Goal: Information Seeking & Learning: Learn about a topic

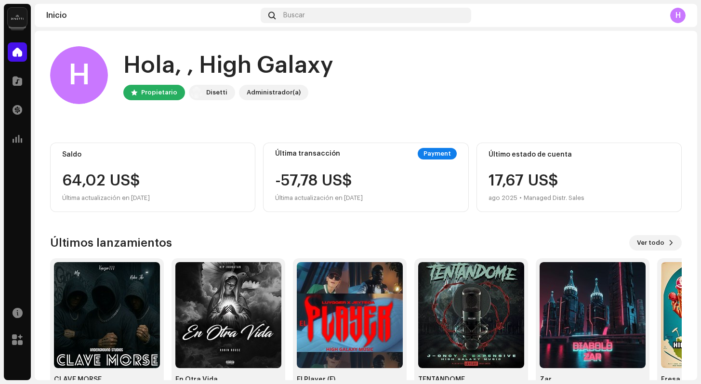
click at [24, 24] on img at bounding box center [17, 17] width 19 height 19
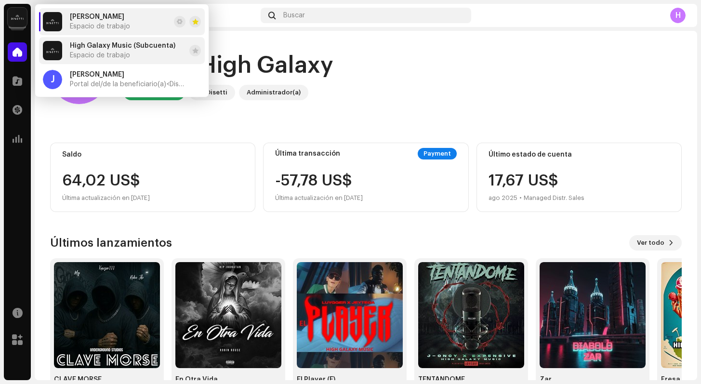
click at [81, 44] on span "High Galaxy Music (Subcuenta)" at bounding box center [123, 46] width 106 height 8
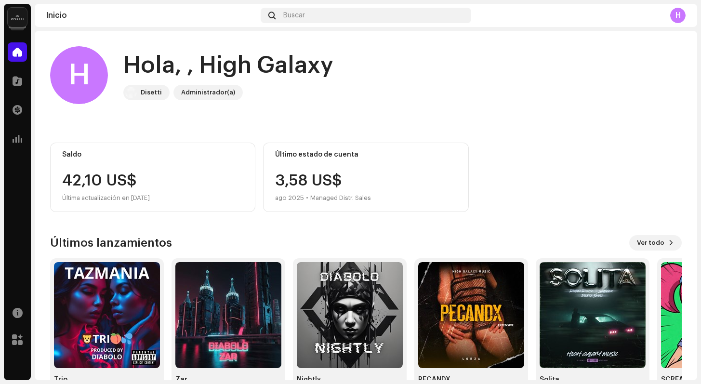
click at [25, 19] on img at bounding box center [17, 17] width 19 height 19
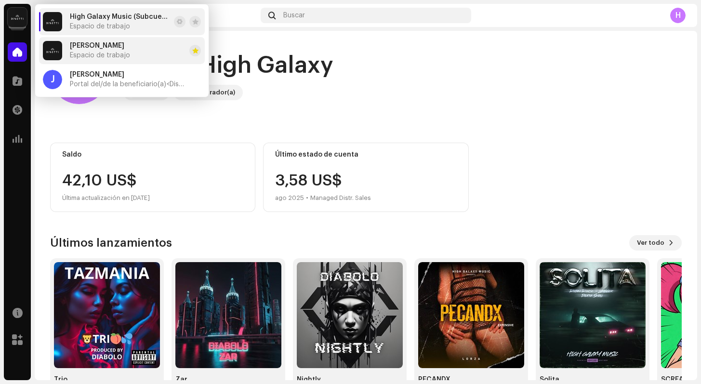
click at [84, 45] on span "[PERSON_NAME]" at bounding box center [97, 46] width 54 height 8
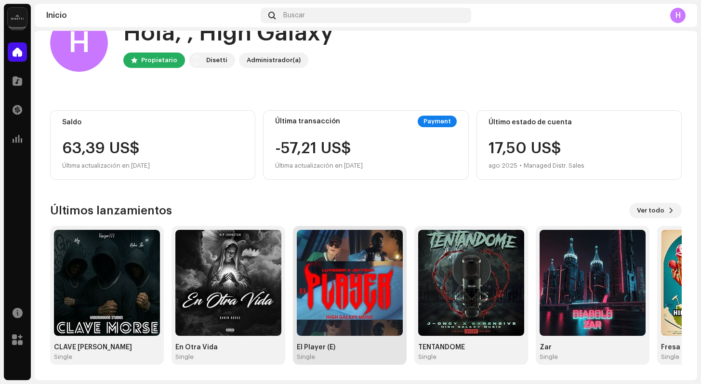
scroll to position [32, 0]
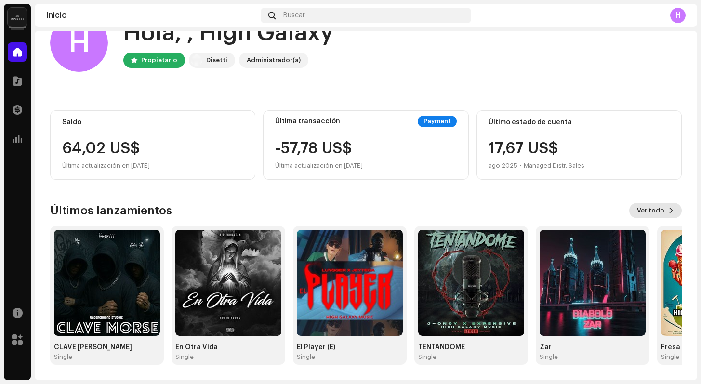
click at [642, 212] on span "Ver todo" at bounding box center [650, 210] width 27 height 19
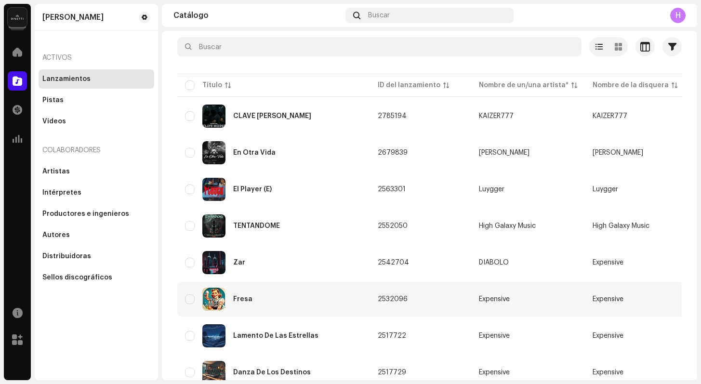
scroll to position [22, 0]
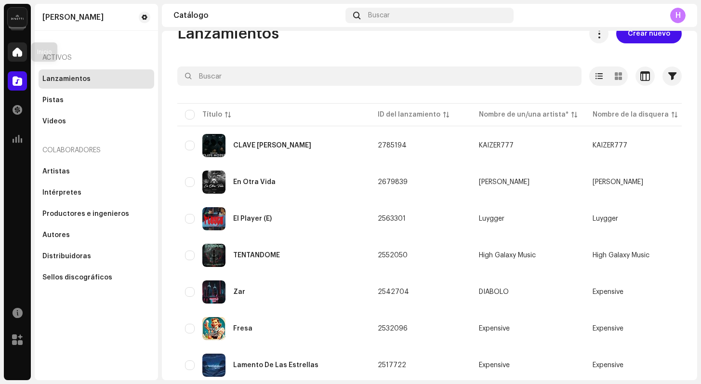
click at [24, 54] on div at bounding box center [17, 51] width 19 height 19
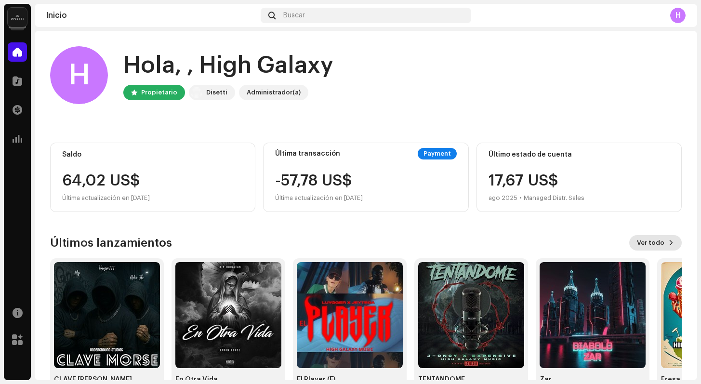
click at [649, 247] on span "Ver todo" at bounding box center [650, 242] width 27 height 19
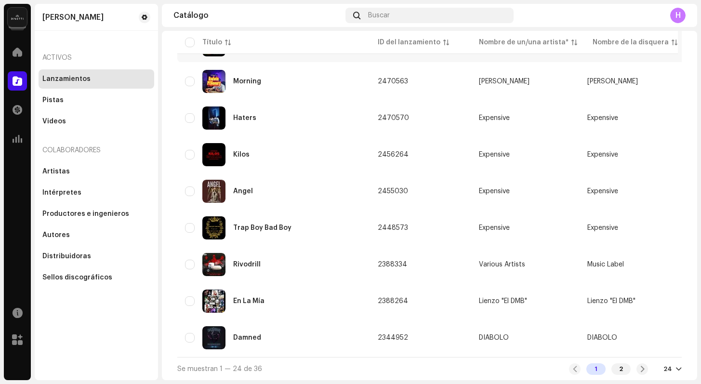
scroll to position [679, 0]
click at [640, 368] on span at bounding box center [643, 369] width 6 height 8
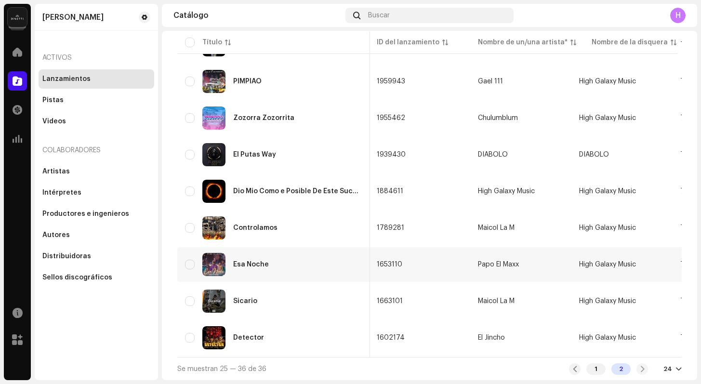
scroll to position [239, 0]
click at [588, 366] on div "1" at bounding box center [596, 369] width 19 height 12
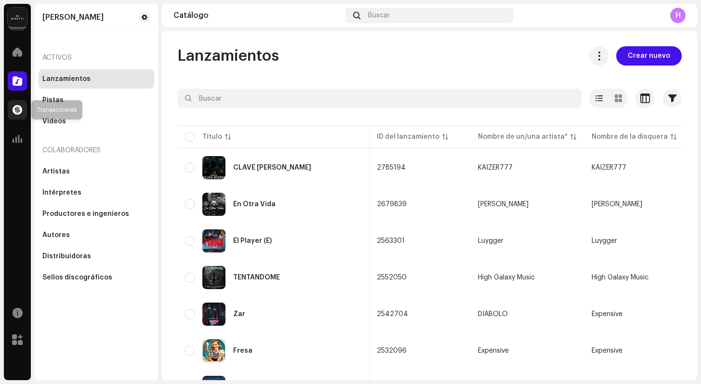
click at [21, 116] on div at bounding box center [17, 109] width 19 height 19
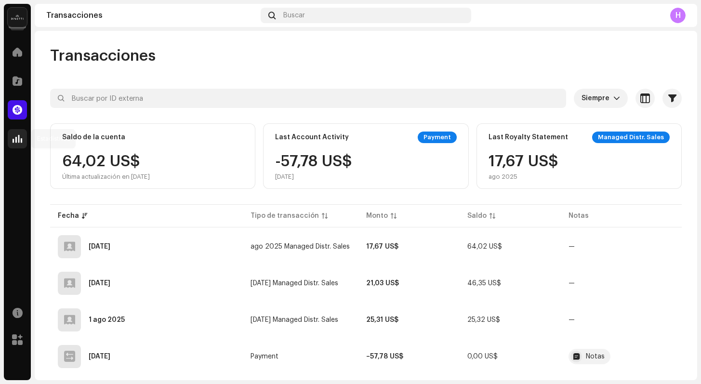
click at [24, 141] on div at bounding box center [17, 138] width 19 height 19
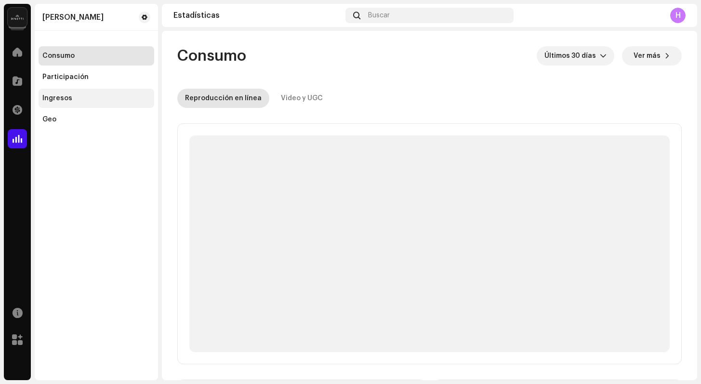
click at [72, 97] on div "Ingresos" at bounding box center [96, 98] width 108 height 8
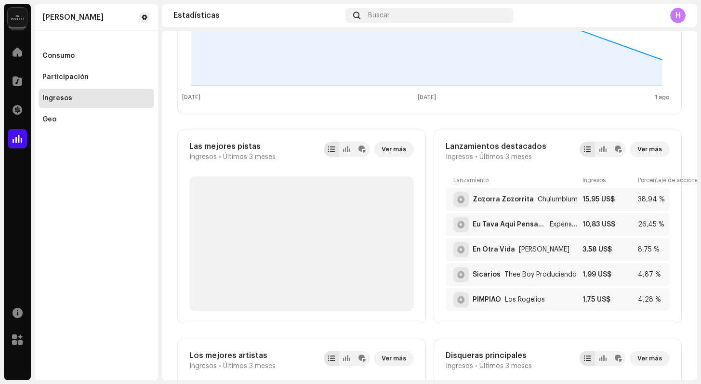
scroll to position [276, 0]
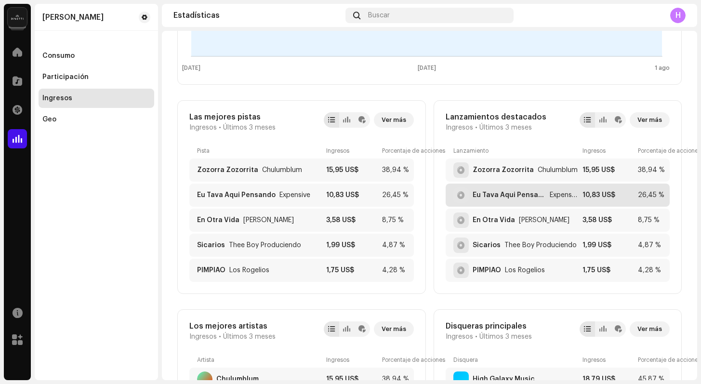
click at [494, 193] on div "Eu Tava Aqui Pensando" at bounding box center [509, 195] width 73 height 8
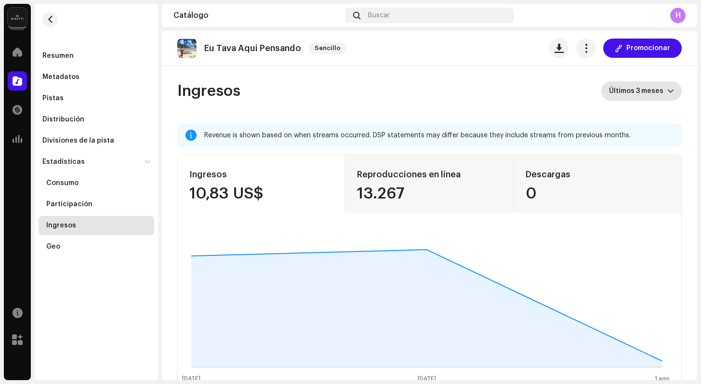
click at [620, 93] on span "Últimos 3 meses" at bounding box center [638, 90] width 58 height 19
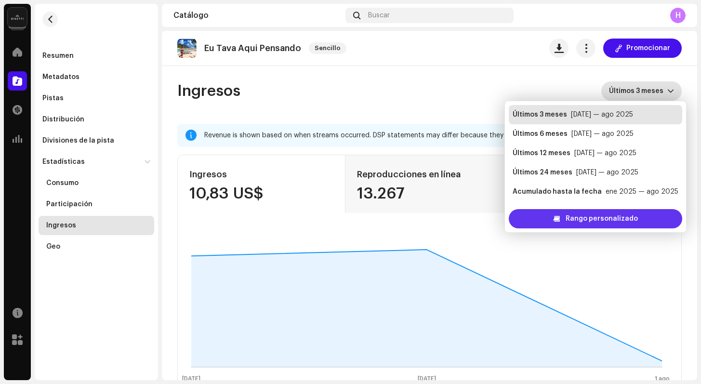
scroll to position [15, 0]
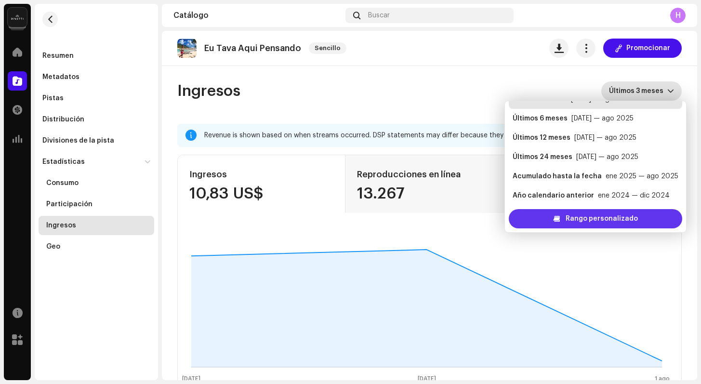
click at [602, 219] on span "Rango personalizado" at bounding box center [602, 218] width 72 height 19
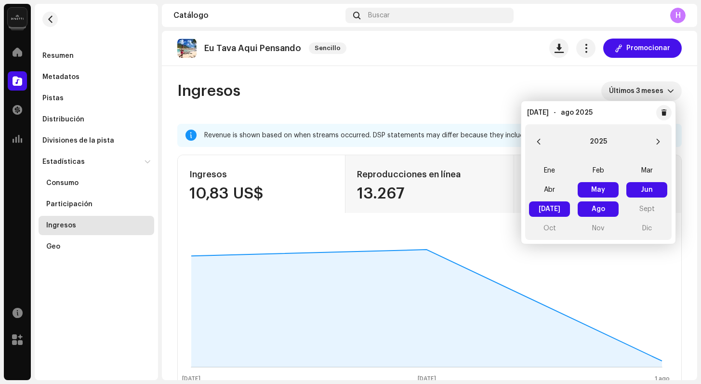
click at [596, 191] on span "May May" at bounding box center [598, 189] width 41 height 15
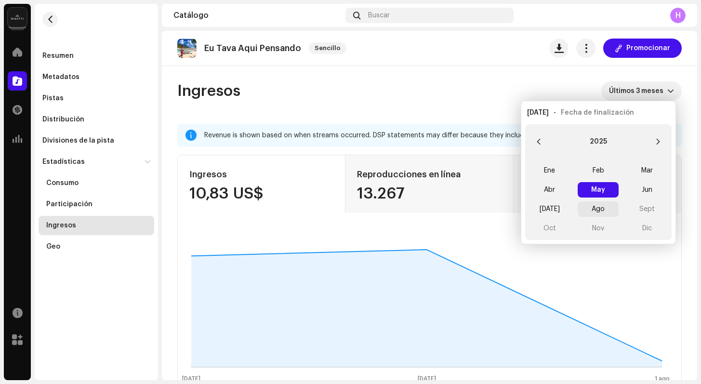
click at [604, 209] on span "Ago" at bounding box center [598, 208] width 41 height 15
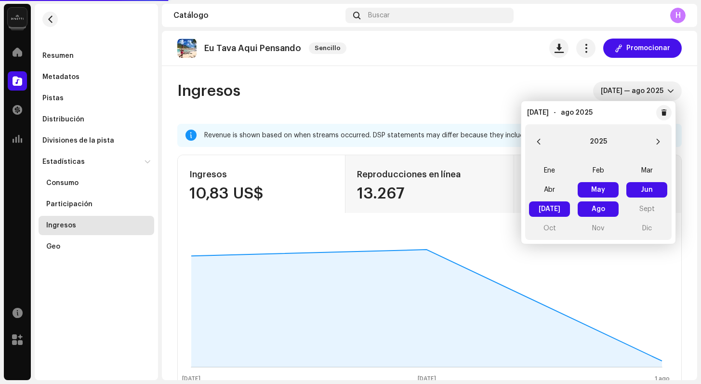
click at [604, 209] on span "Ago Ago" at bounding box center [598, 208] width 41 height 15
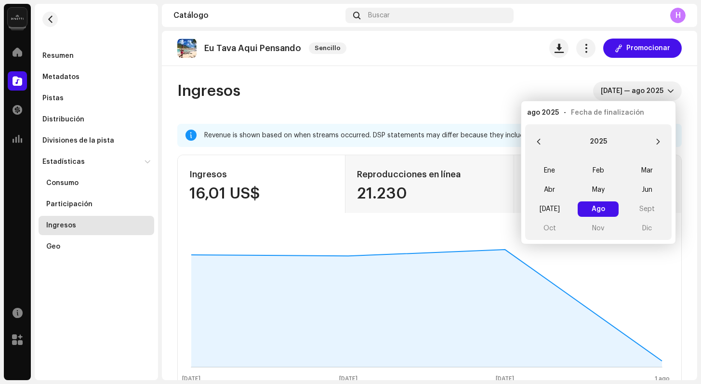
click at [521, 73] on re-o-revenue-dashboard-header "Ingresos [DATE] — ago 2025" at bounding box center [429, 95] width 505 height 58
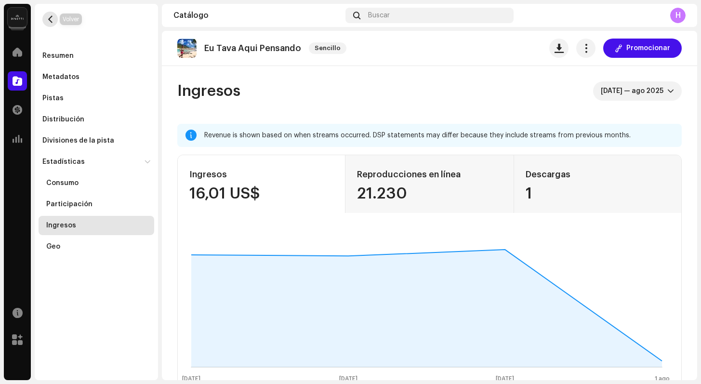
click at [51, 19] on span "button" at bounding box center [50, 19] width 7 height 8
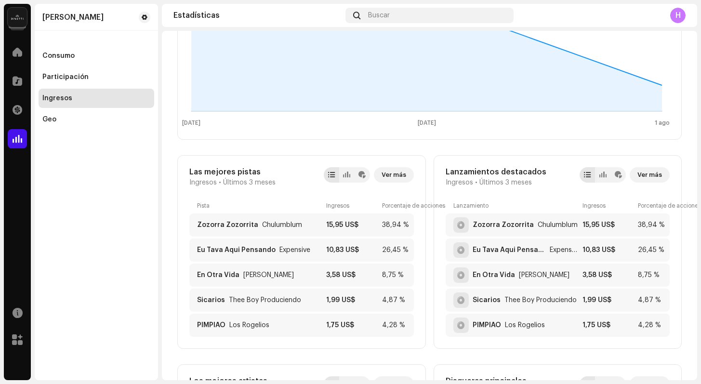
scroll to position [241, 0]
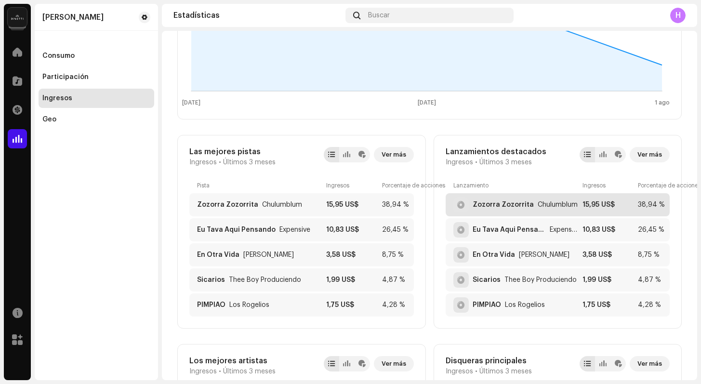
click at [524, 207] on div "Zozorra Zozorrita" at bounding box center [503, 205] width 61 height 8
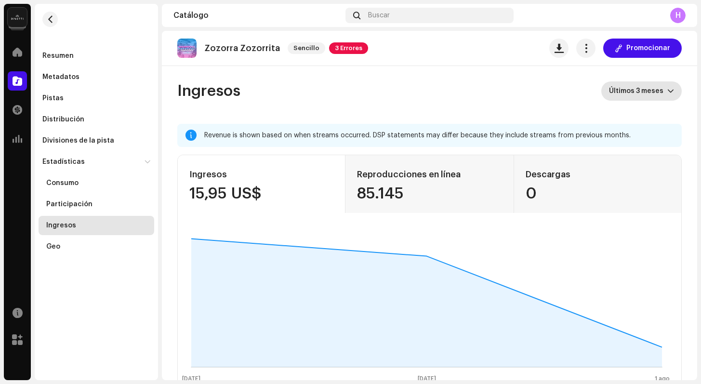
click at [621, 93] on span "Últimos 3 meses" at bounding box center [638, 90] width 58 height 19
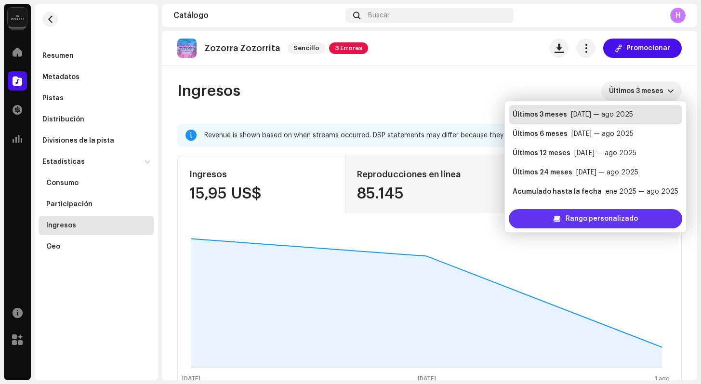
click at [599, 215] on span "Rango personalizado" at bounding box center [602, 218] width 72 height 19
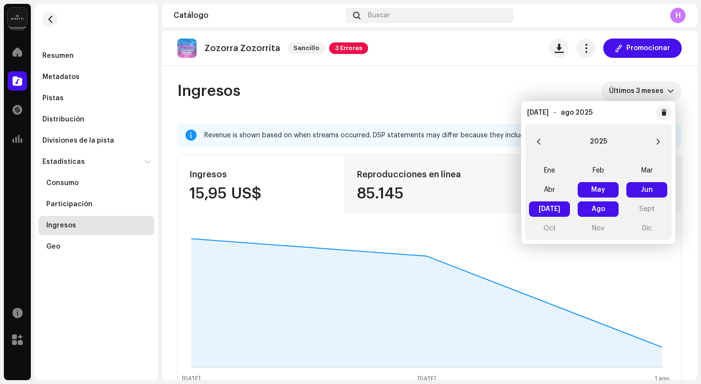
click at [599, 188] on span "May May" at bounding box center [598, 189] width 41 height 15
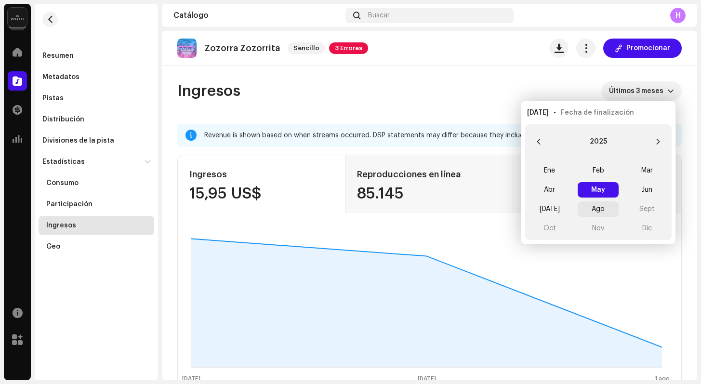
click at [595, 203] on span "Ago" at bounding box center [598, 208] width 41 height 15
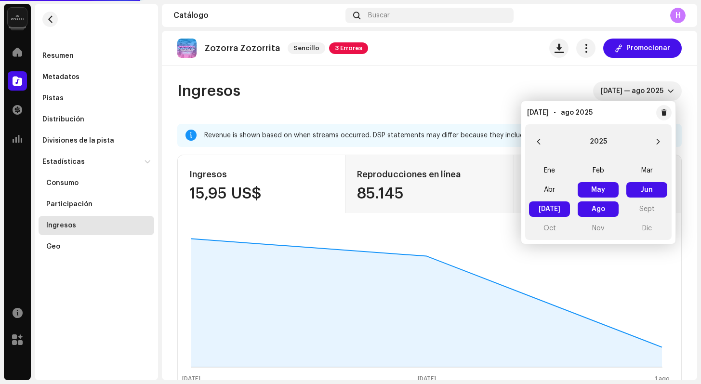
click at [595, 203] on span "Ago Ago" at bounding box center [598, 208] width 41 height 15
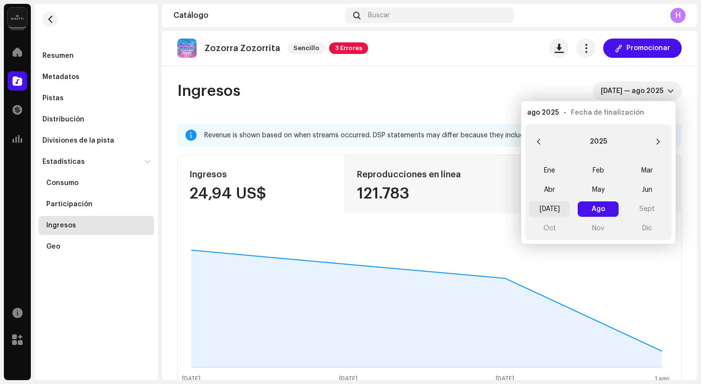
click at [548, 210] on span "[DATE]" at bounding box center [549, 208] width 41 height 15
click at [548, 208] on span "[DATE] [DATE]" at bounding box center [549, 208] width 41 height 15
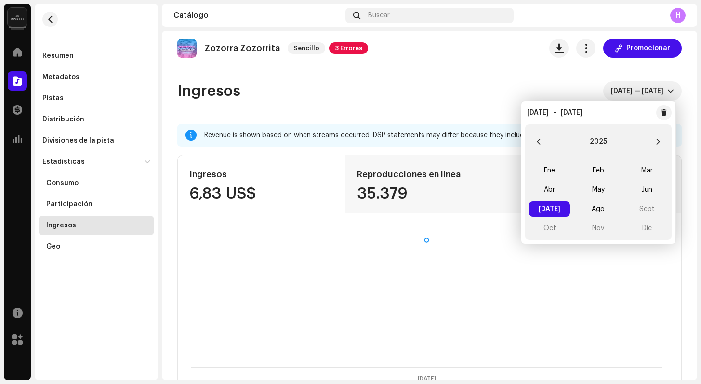
click at [449, 108] on re-o-revenue-dashboard-header "Ingresos [DATE] — [DATE]" at bounding box center [429, 95] width 505 height 58
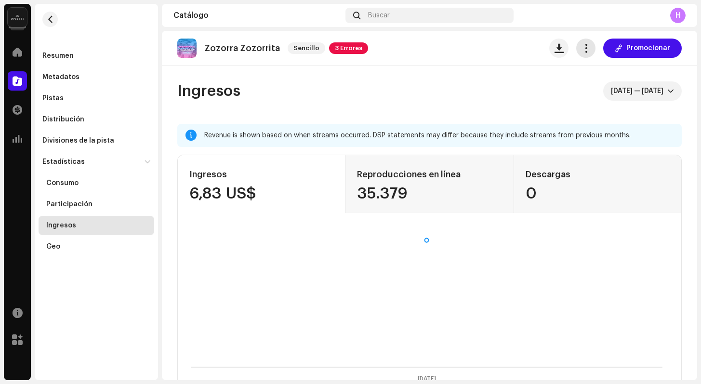
click at [582, 45] on span "button" at bounding box center [586, 48] width 9 height 8
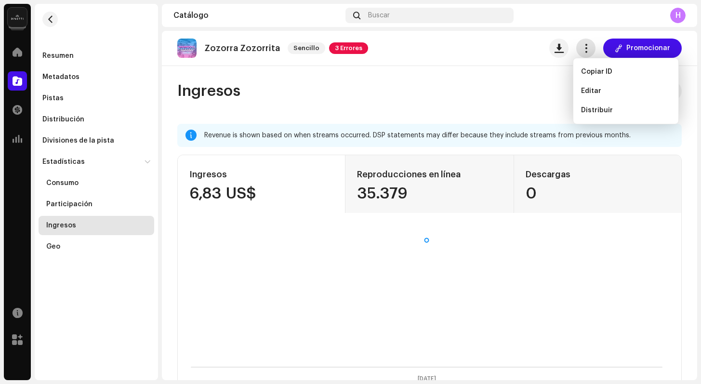
click at [582, 45] on span "button" at bounding box center [586, 48] width 9 height 8
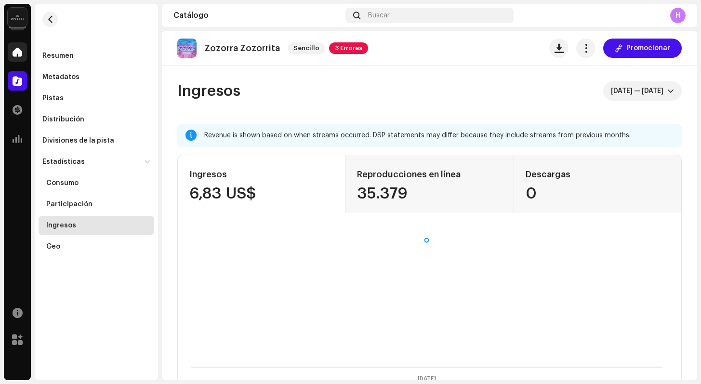
click at [20, 53] on span at bounding box center [18, 52] width 10 height 8
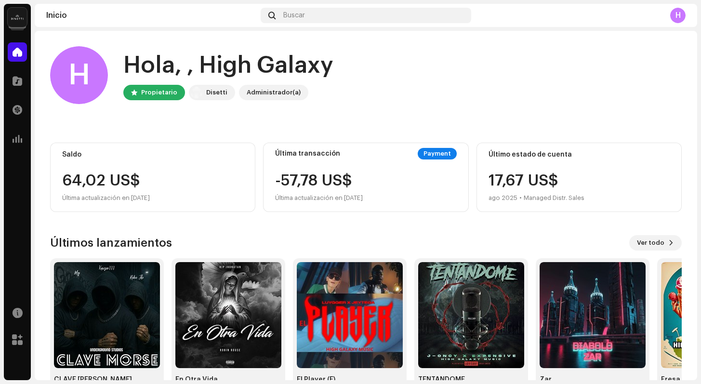
click at [678, 13] on div "H" at bounding box center [677, 15] width 15 height 15
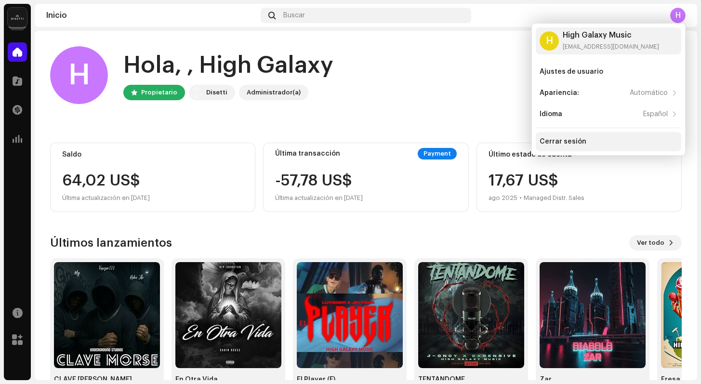
click at [565, 144] on div "Cerrar sesión" at bounding box center [563, 142] width 47 height 8
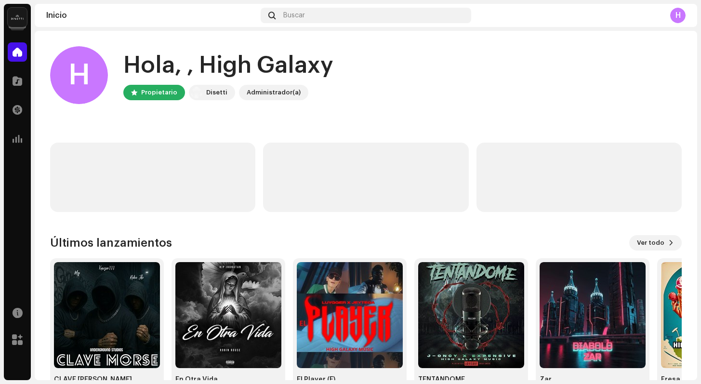
click at [679, 11] on div "H" at bounding box center [677, 15] width 15 height 15
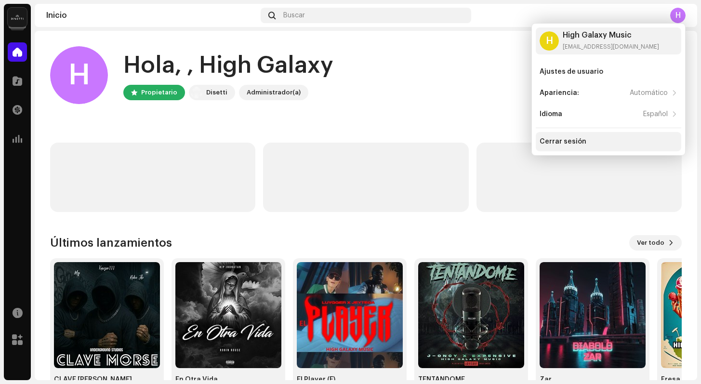
click at [585, 142] on div "Cerrar sesión" at bounding box center [609, 142] width 138 height 8
